Goal: Find contact information: Find contact information

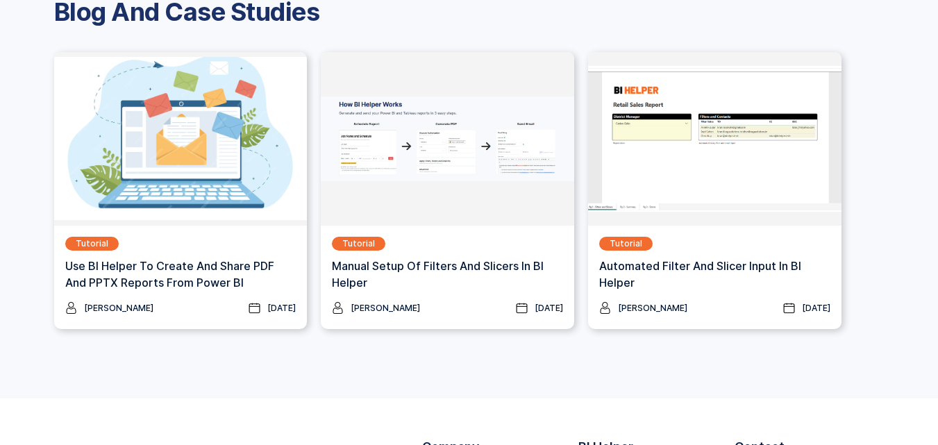
scroll to position [1993, 0]
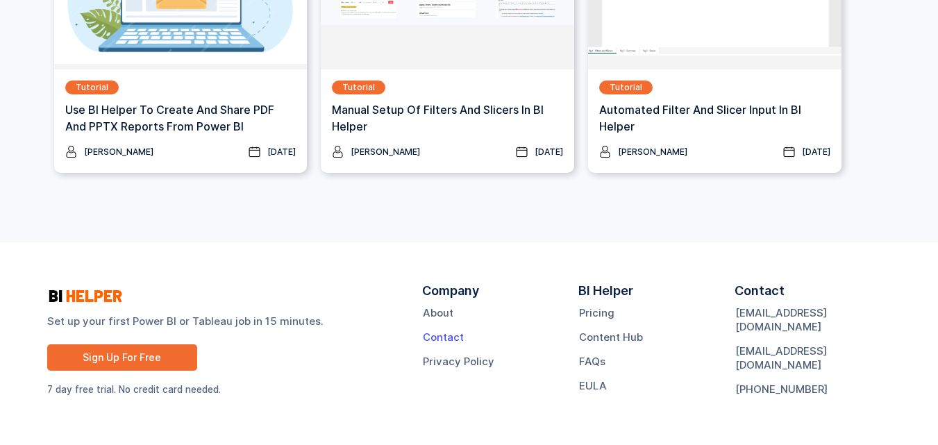
click at [444, 336] on link "Contact" at bounding box center [443, 337] width 41 height 14
click at [442, 310] on link "About" at bounding box center [438, 313] width 31 height 14
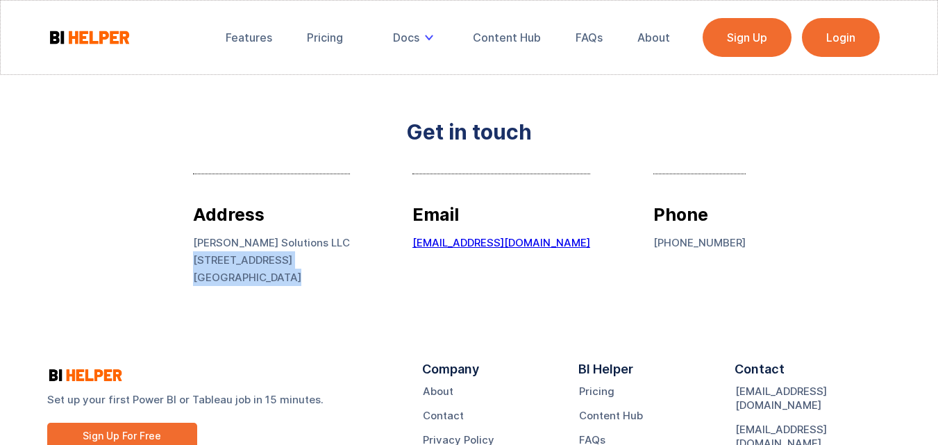
drag, startPoint x: 330, startPoint y: 276, endPoint x: 228, endPoint y: 257, distance: 104.5
click at [228, 257] on p "Vega Solutions LLC 1445 Woodmont Ln NW #4408 Atlanta, GA 30318" at bounding box center [271, 260] width 157 height 52
copy p "1445 Woodmont Ln NW #4408 Atlanta, GA 30318"
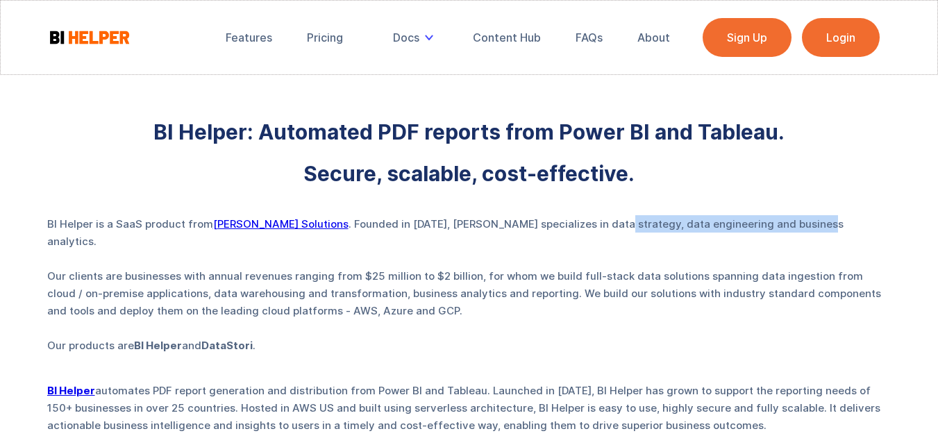
drag, startPoint x: 548, startPoint y: 226, endPoint x: 746, endPoint y: 226, distance: 197.9
click at [746, 226] on p "BI Helper is a SaaS product from Vega Solutions . Founded in 2015, Vega special…" at bounding box center [469, 284] width 844 height 139
copy p "data engineering and business analytics"
